Goal: Task Accomplishment & Management: Use online tool/utility

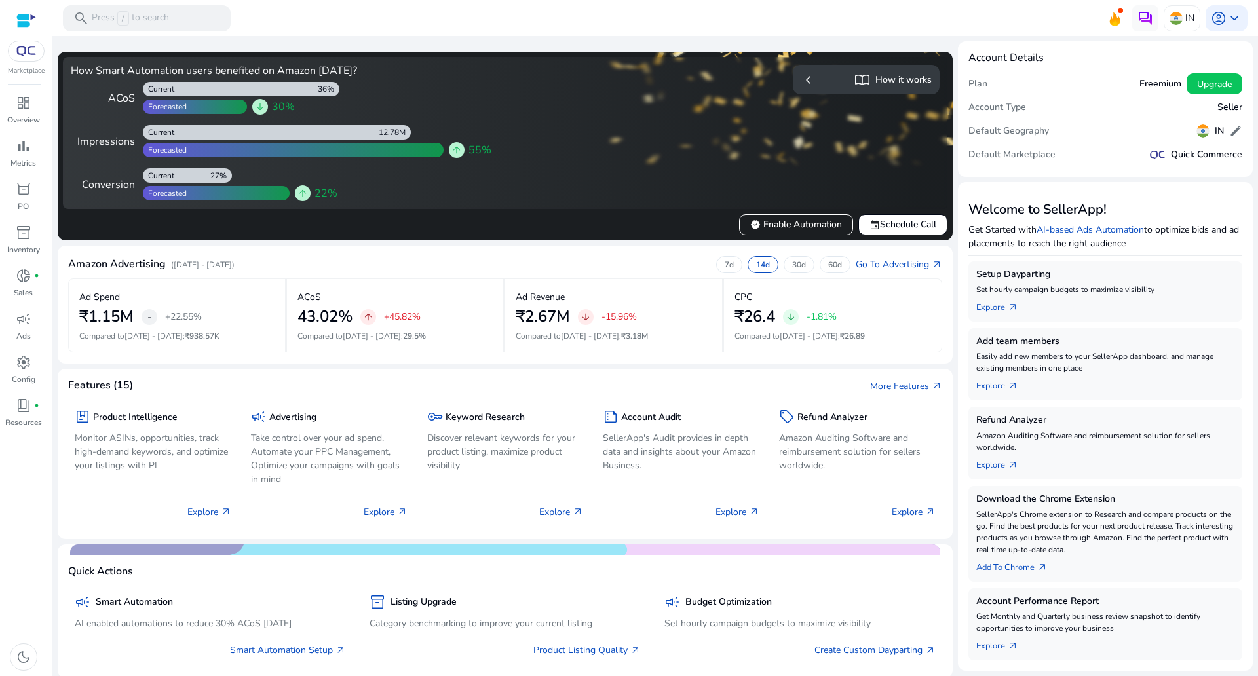
click at [29, 56] on img at bounding box center [26, 51] width 24 height 10
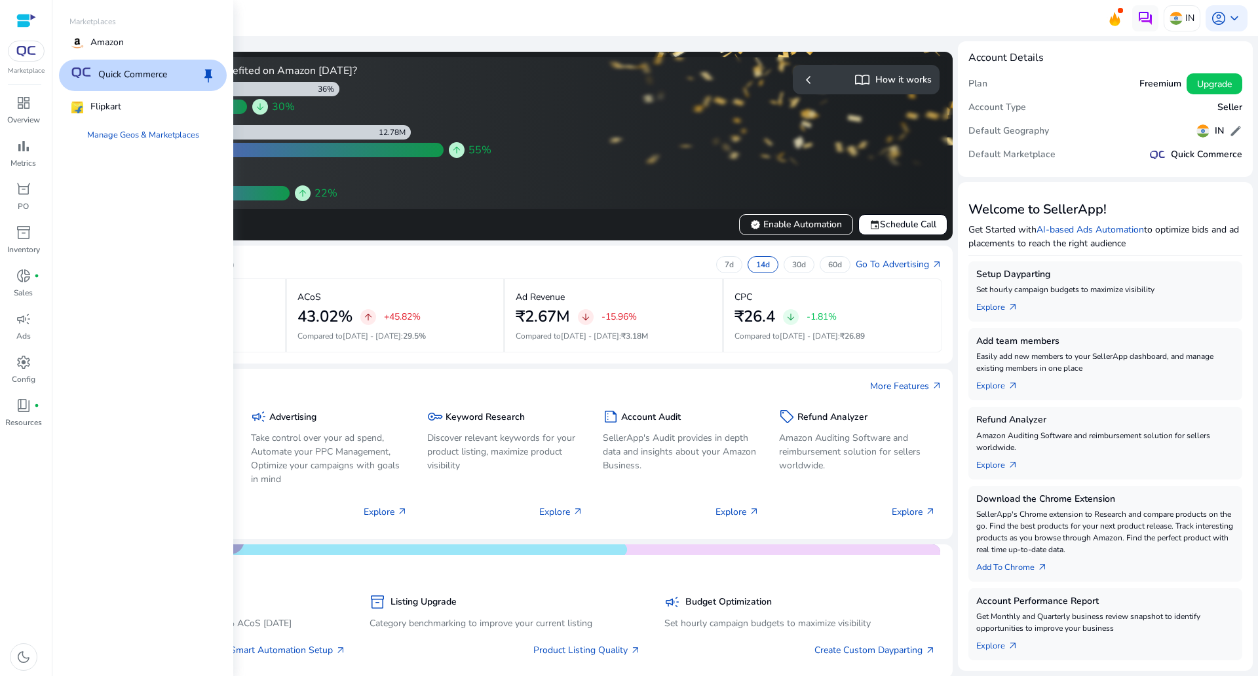
click at [89, 64] on div "Quick Commerce keep" at bounding box center [143, 75] width 168 height 31
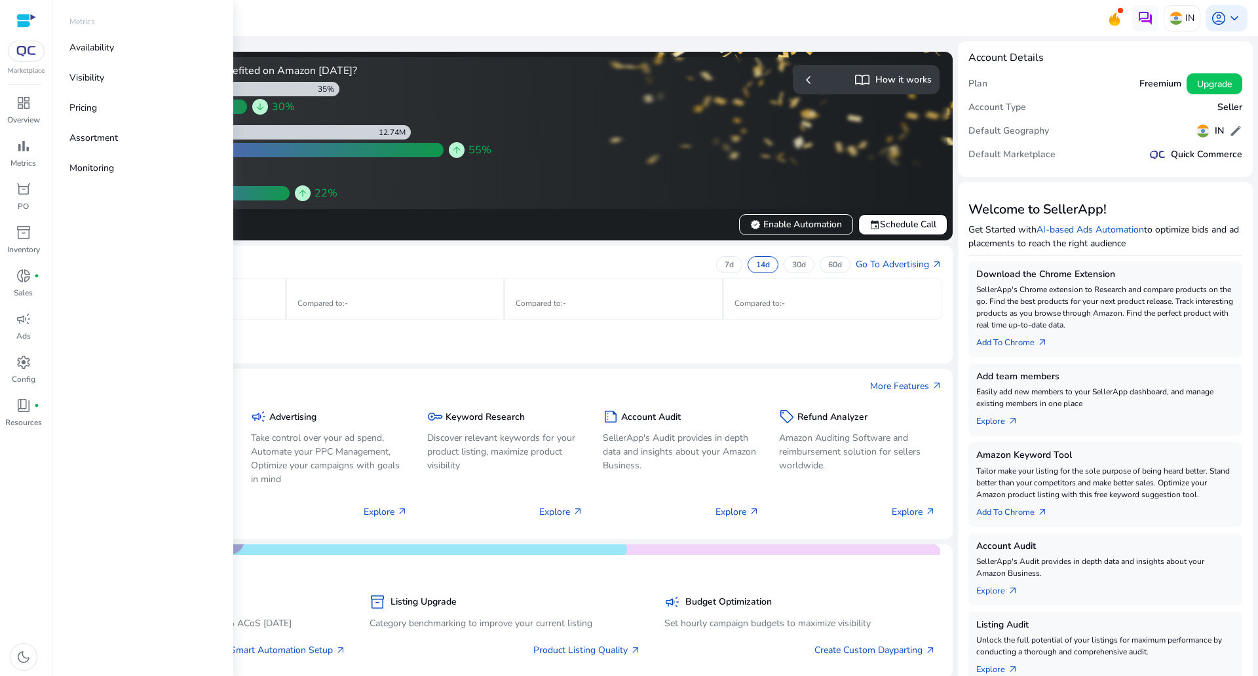
click at [16, 150] on span "bar_chart" at bounding box center [24, 146] width 16 height 16
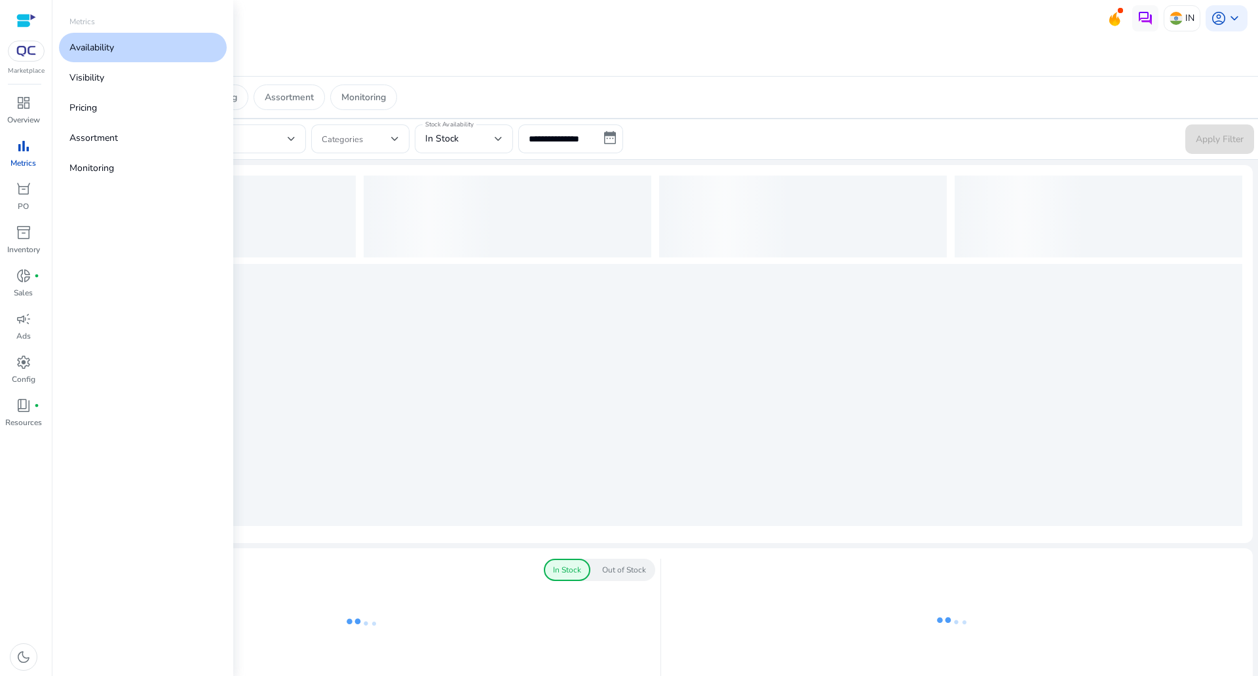
click at [126, 47] on link "Availability" at bounding box center [143, 47] width 168 height 29
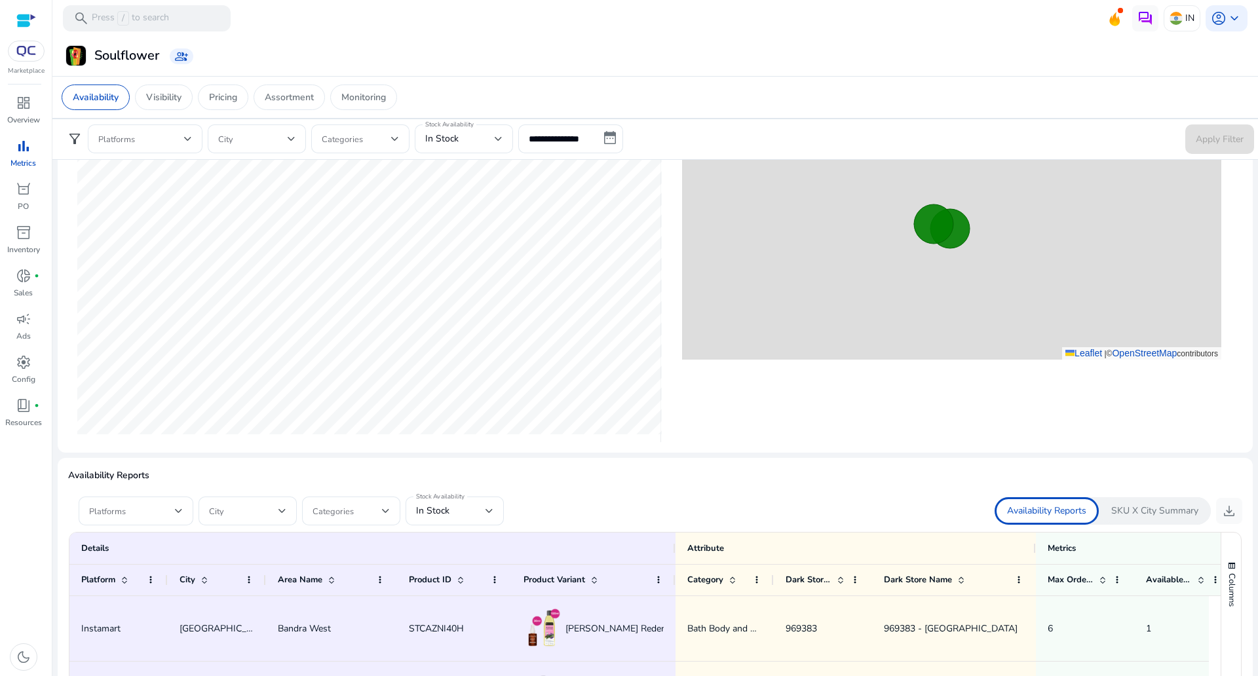
scroll to position [546, 0]
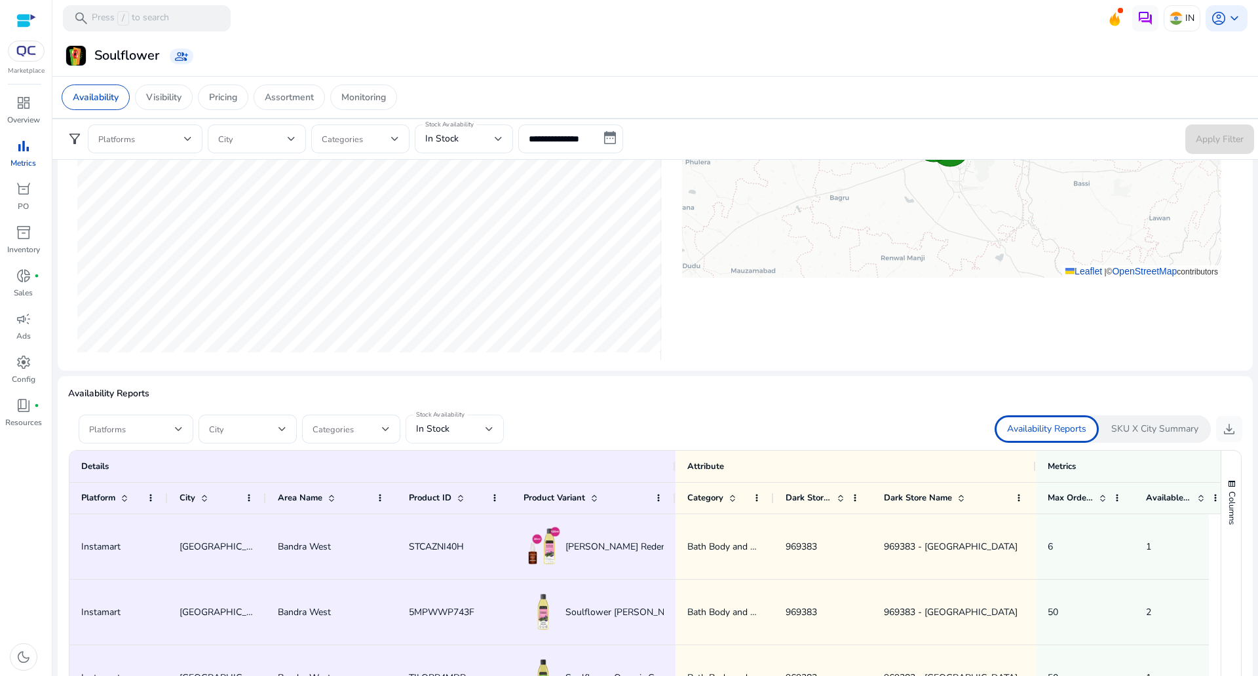
click at [455, 434] on div "In Stock" at bounding box center [450, 429] width 69 height 14
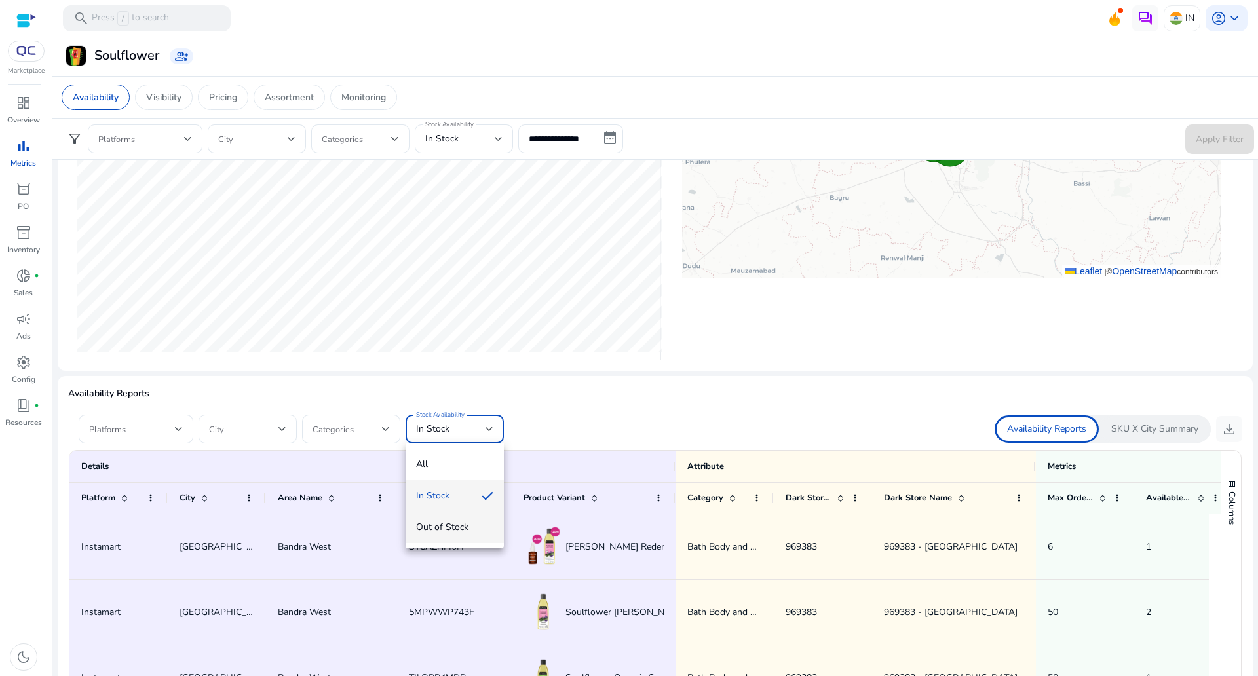
click at [444, 527] on span "Out of Stock" at bounding box center [454, 527] width 77 height 14
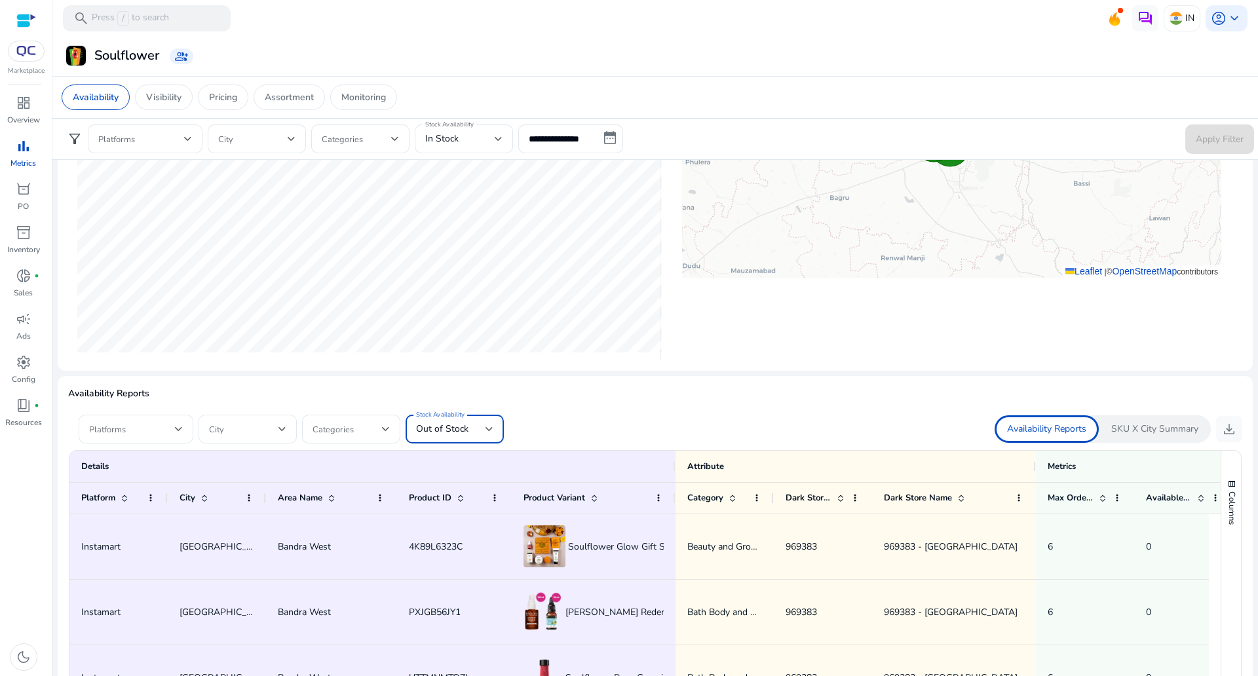
scroll to position [710, 0]
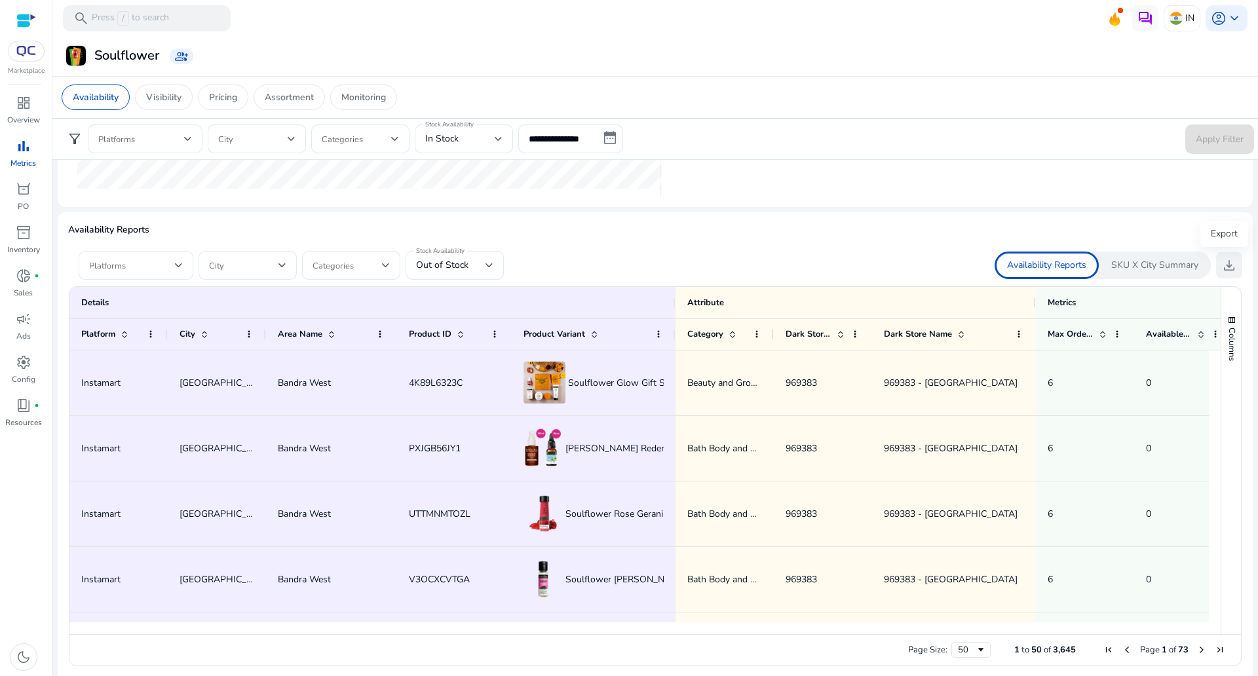
click at [1226, 267] on span "download" at bounding box center [1229, 265] width 16 height 16
